Goal: Find specific page/section: Find specific page/section

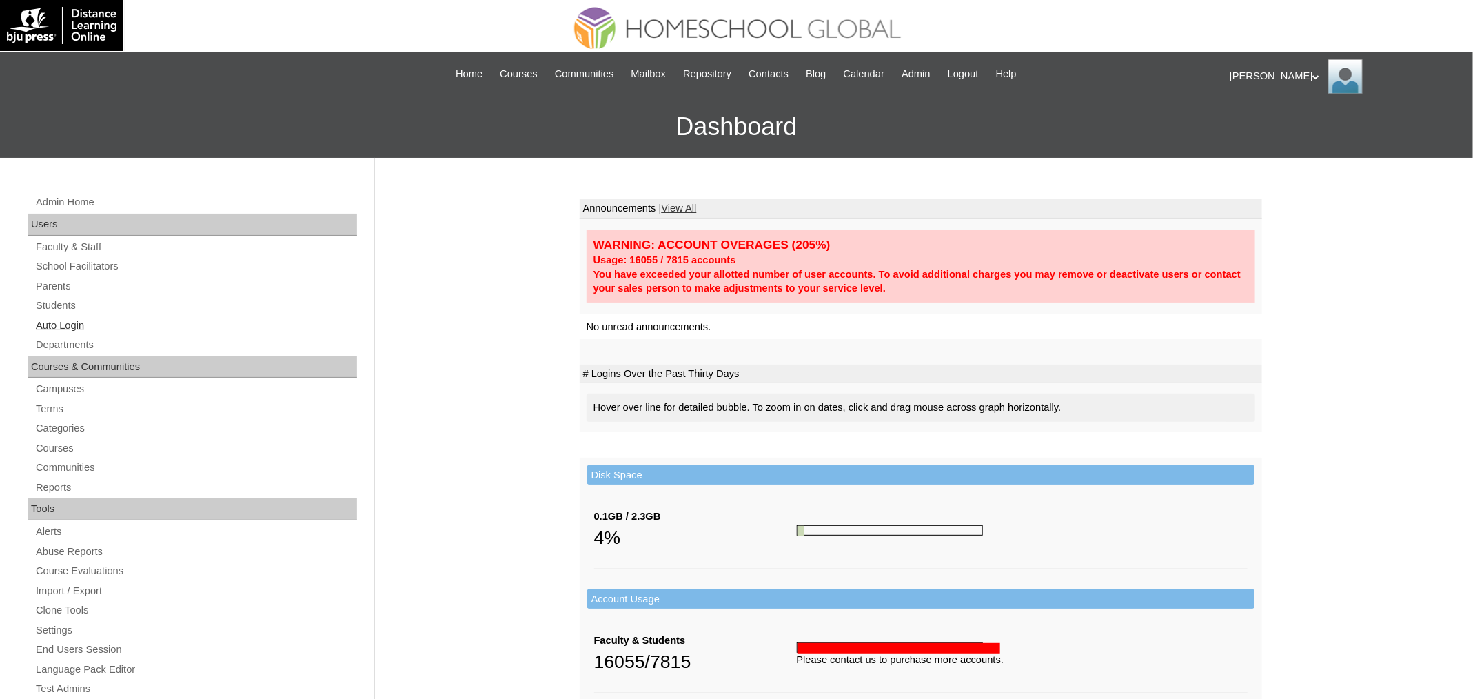
click at [74, 330] on link "Auto Login" at bounding box center [195, 325] width 323 height 17
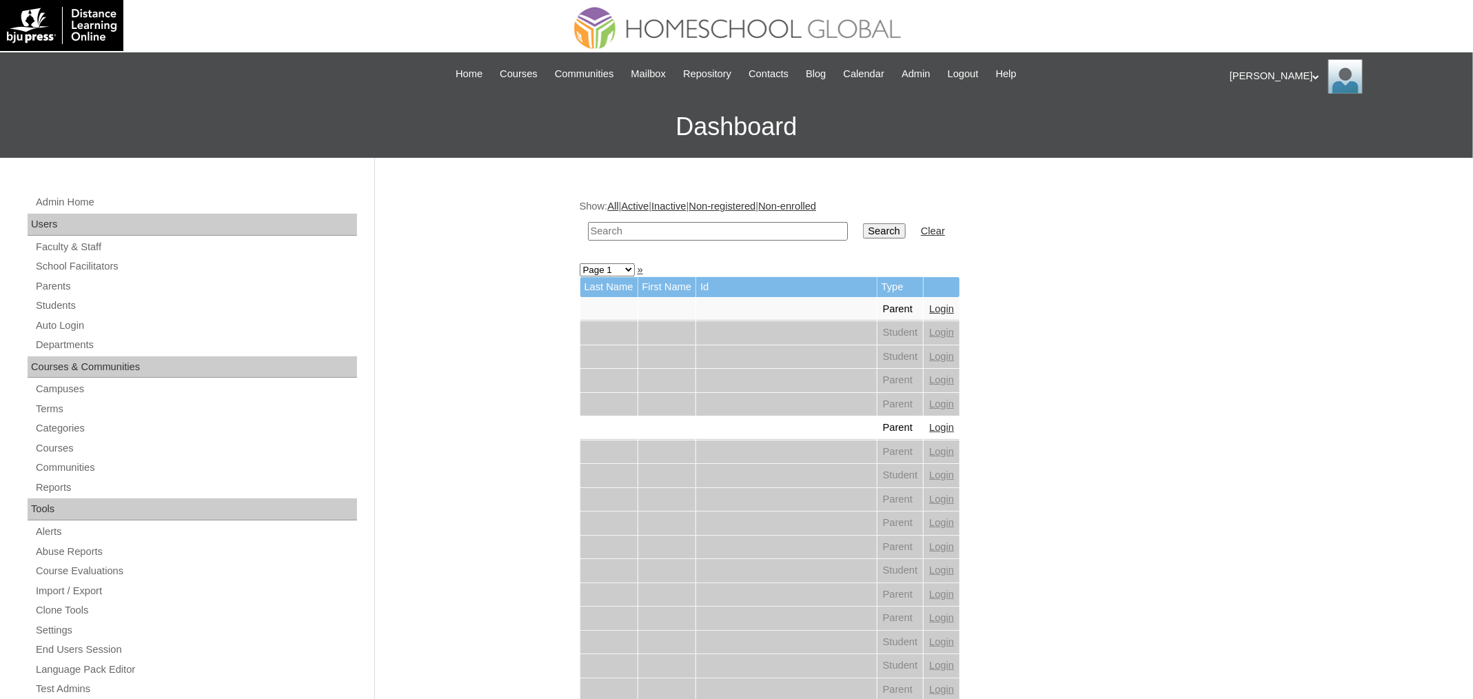
click at [789, 235] on input "text" at bounding box center [718, 231] width 260 height 19
paste input "Alren"
type input "Alren"
click at [863, 223] on input "Search" at bounding box center [884, 230] width 43 height 15
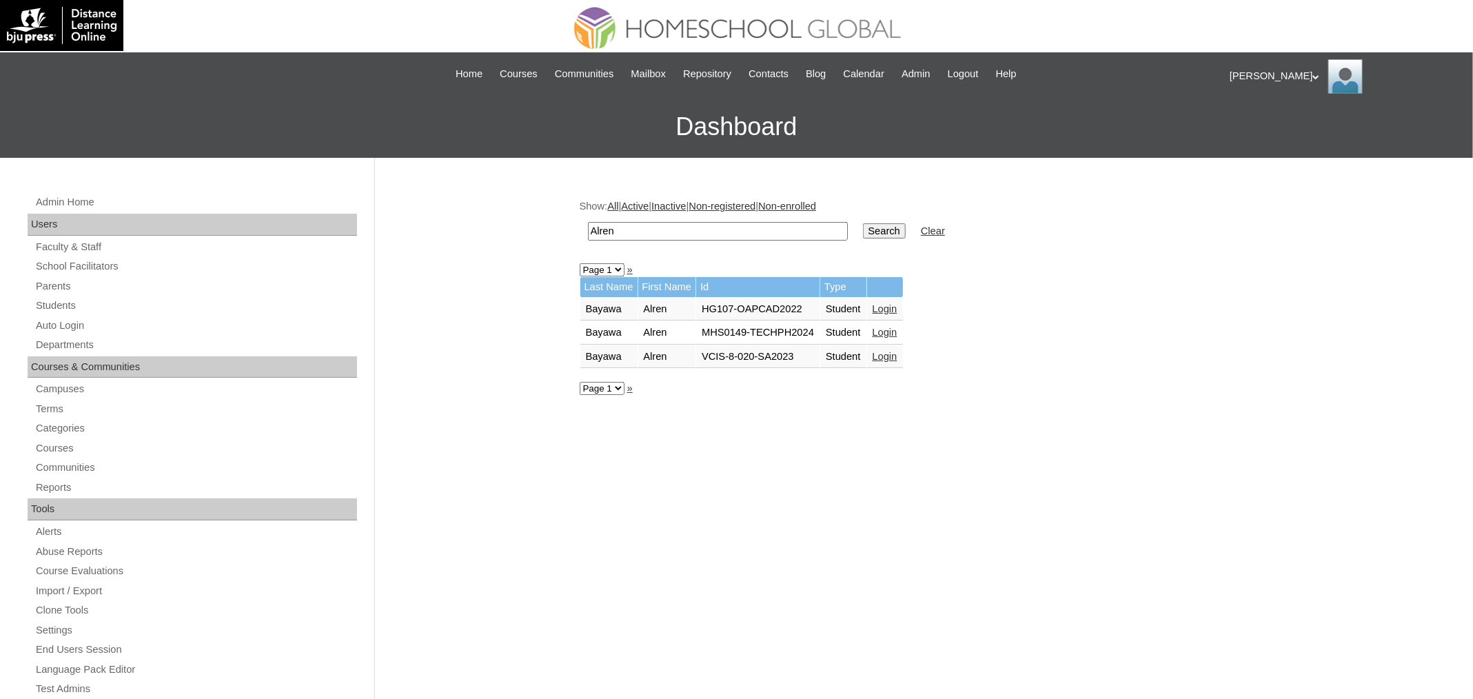
click at [898, 332] on link "Login" at bounding box center [885, 332] width 25 height 11
